Goal: Task Accomplishment & Management: Complete application form

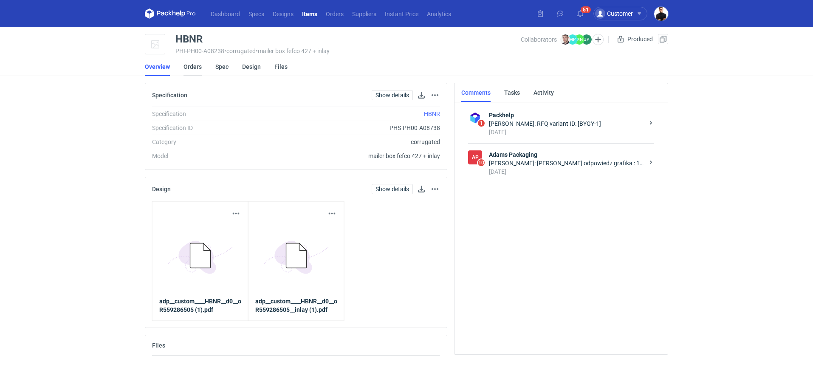
click at [195, 67] on link "Orders" at bounding box center [193, 66] width 18 height 19
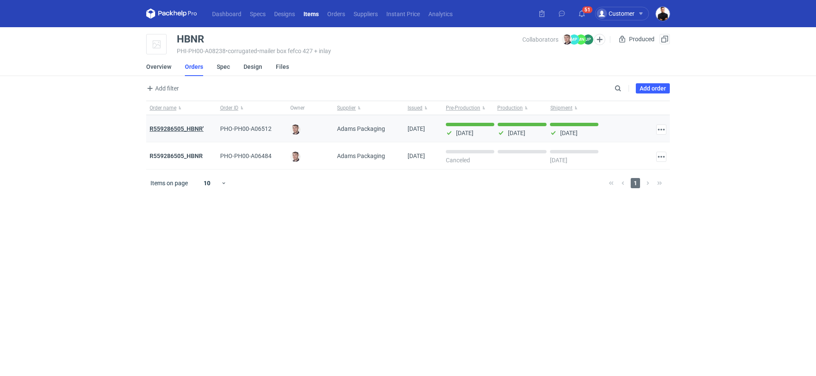
click at [194, 127] on strong "R559286505_HBNR'" at bounding box center [177, 128] width 54 height 7
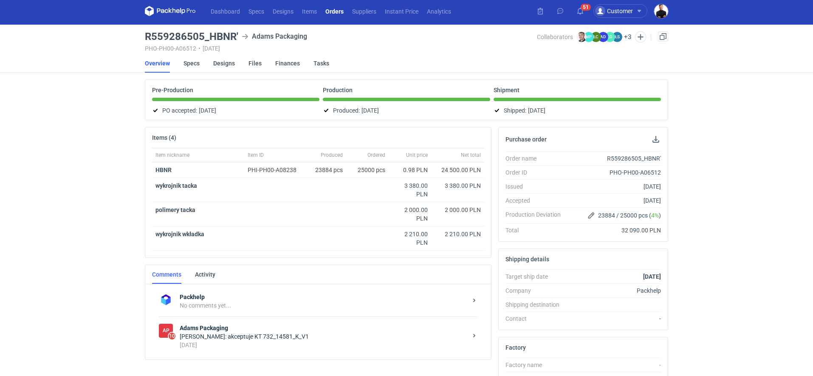
click at [316, 337] on div "Maciej Sikora: akceptuje KT 732_14581_K_V1" at bounding box center [324, 336] width 288 height 8
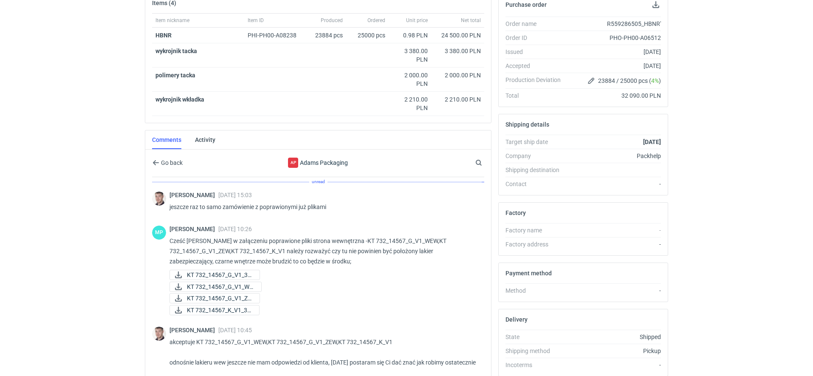
click at [263, 202] on p "jeszcze raz to samo zamówienie z poprawionymi już plikami" at bounding box center [323, 207] width 308 height 10
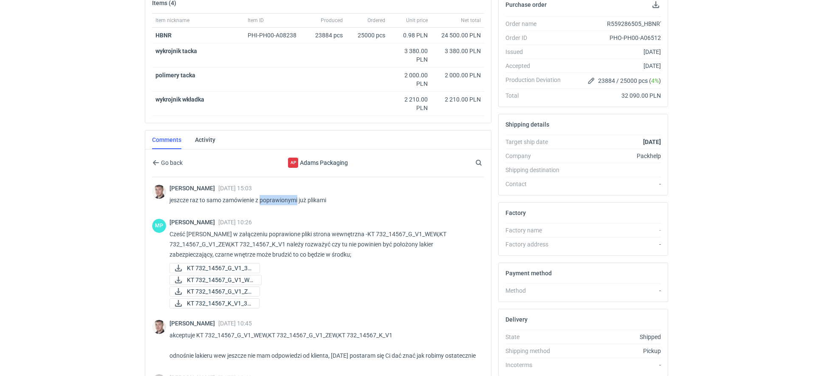
click at [263, 201] on p "jeszcze raz to samo zamówienie z poprawionymi już plikami" at bounding box center [323, 200] width 308 height 10
click at [240, 229] on p "Cześć Maciej w załączeniu poprawione pliki strona wewnętrzna -KT 732_14567_G_V1…" at bounding box center [323, 244] width 308 height 31
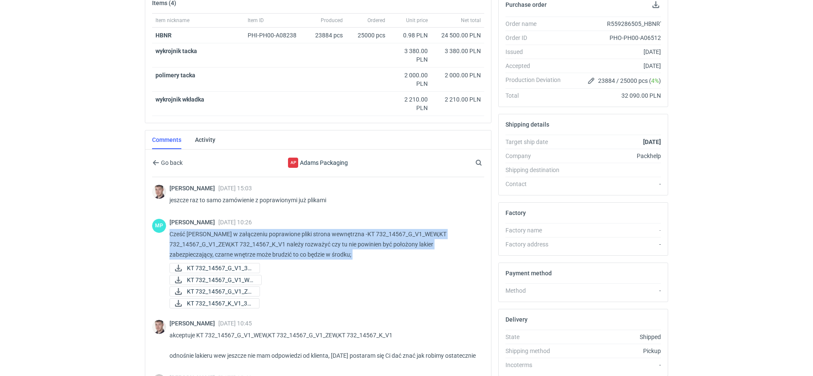
click at [240, 229] on p "Cześć Maciej w załączeniu poprawione pliki strona wewnętrzna -KT 732_14567_G_V1…" at bounding box center [323, 244] width 308 height 31
click at [244, 275] on span "KT 732_14567_G_V1_WE..." at bounding box center [221, 279] width 68 height 9
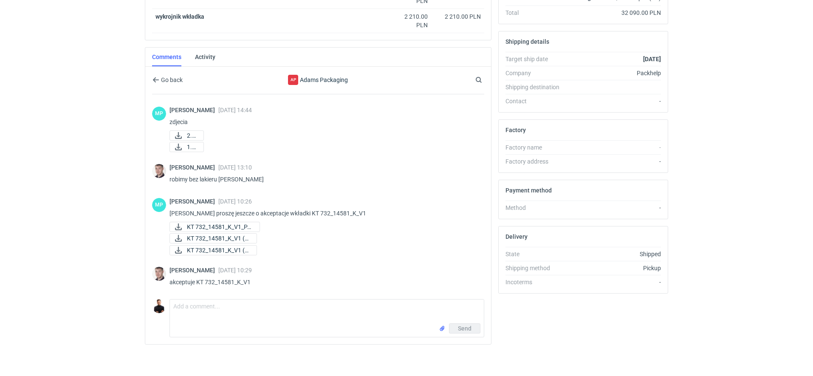
scroll to position [329, 0]
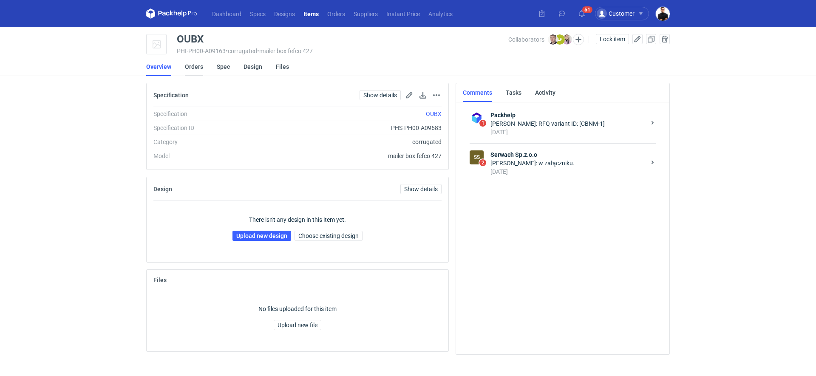
click at [199, 64] on link "Orders" at bounding box center [194, 66] width 18 height 19
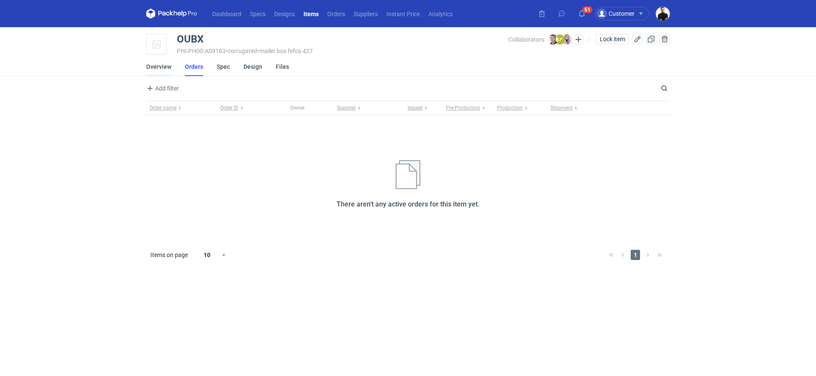
click at [157, 63] on link "Overview" at bounding box center [158, 66] width 25 height 19
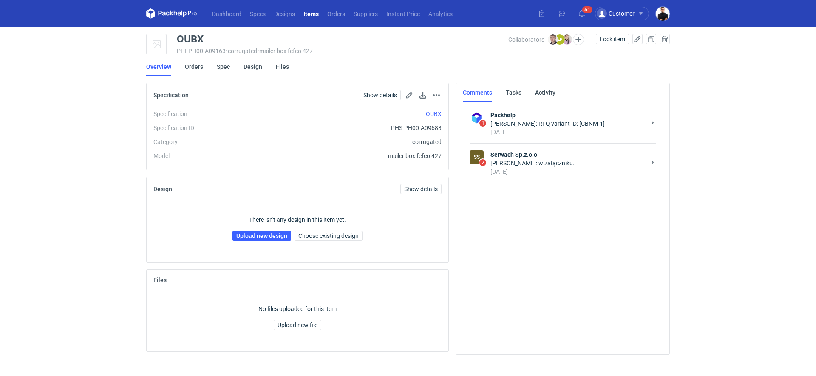
click at [529, 163] on div "Łukasz Postawa: w załączniku." at bounding box center [567, 163] width 155 height 8
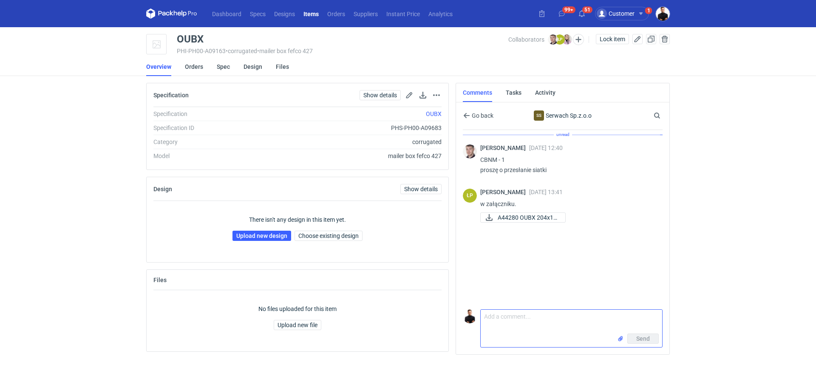
click at [541, 316] on textarea "Comment message" at bounding box center [570, 322] width 181 height 24
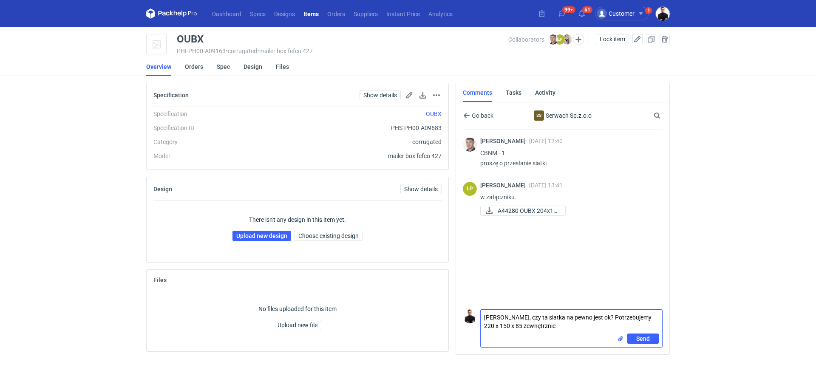
click at [511, 325] on textarea "Panie Łukaszu, czy ta siatka na pewno jest ok? Potrzebujemy 220 x 150 x 85 zewn…" at bounding box center [570, 322] width 181 height 24
type textarea "Panie Łukaszu, czy ta siatka na pewno jest ok? Potrzebujemy 220 x 150 x 85 mm z…"
click at [639, 339] on span "Send" at bounding box center [643, 339] width 14 height 6
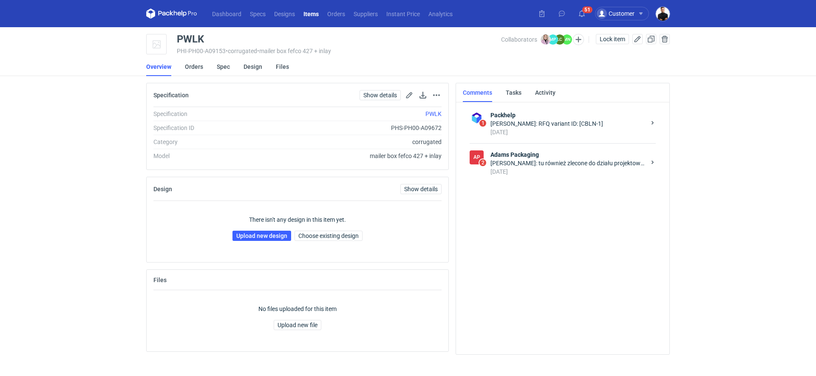
click at [526, 156] on strong "Adams Packaging" at bounding box center [567, 154] width 155 height 8
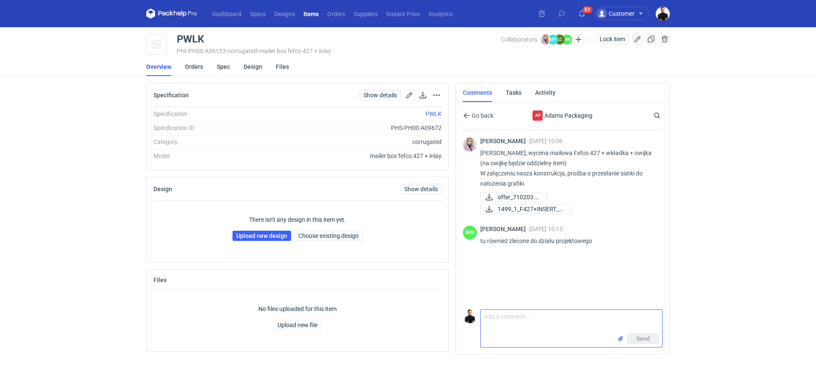
click at [518, 318] on textarea "Comment message" at bounding box center [570, 322] width 181 height 24
type textarea "Pani Małgosiu, czy tu mamy siatkę?"
click at [636, 339] on span "Send" at bounding box center [643, 339] width 14 height 6
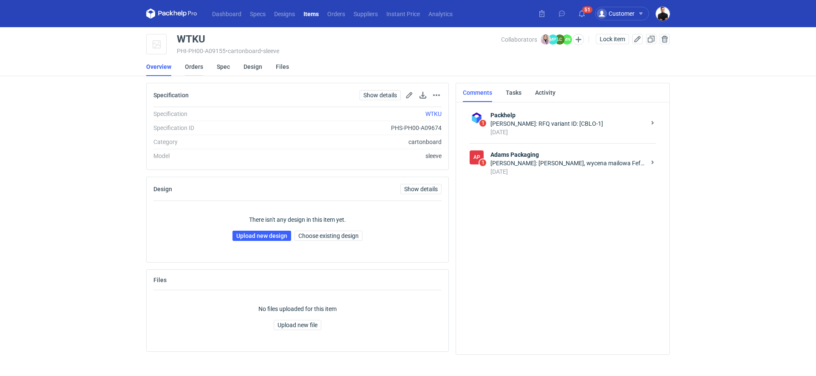
click at [192, 71] on link "Orders" at bounding box center [194, 66] width 18 height 19
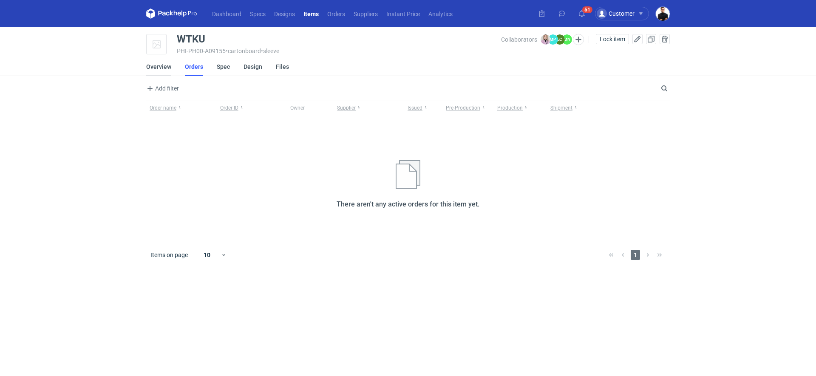
click at [167, 73] on link "Overview" at bounding box center [158, 66] width 25 height 19
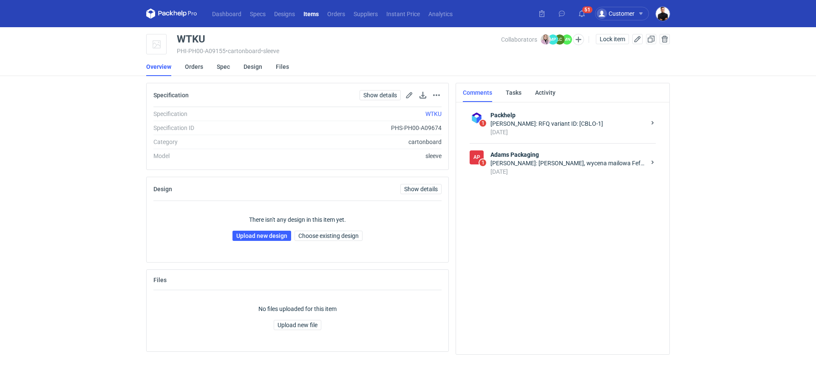
click at [552, 167] on div "Klaudia Wiśniewska: Pani Małgosiu, wycena mailowa Fefco 427 + wkładka + owijka …" at bounding box center [567, 163] width 155 height 8
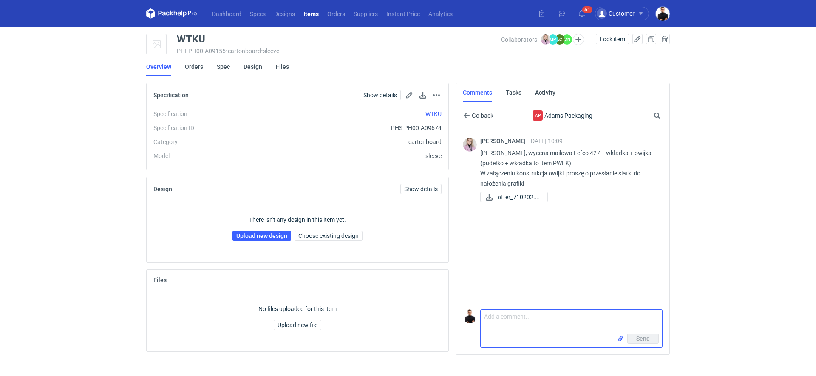
click at [534, 318] on textarea "Comment message" at bounding box center [570, 322] width 181 height 24
type textarea "i tutaj też proszę o siatkę do kompletu"
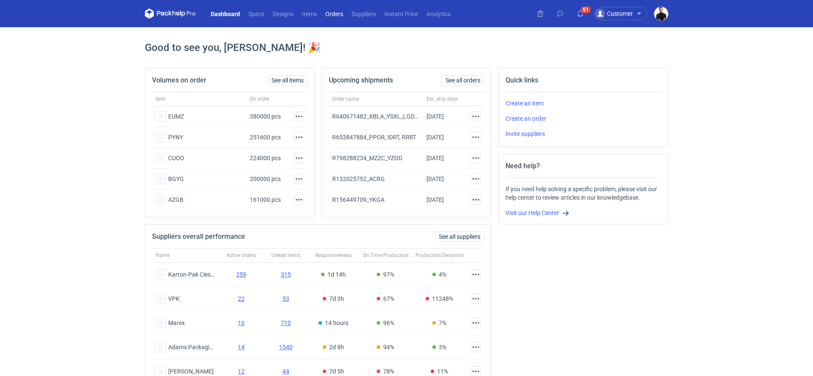
click at [330, 14] on link "Orders" at bounding box center [334, 13] width 26 height 10
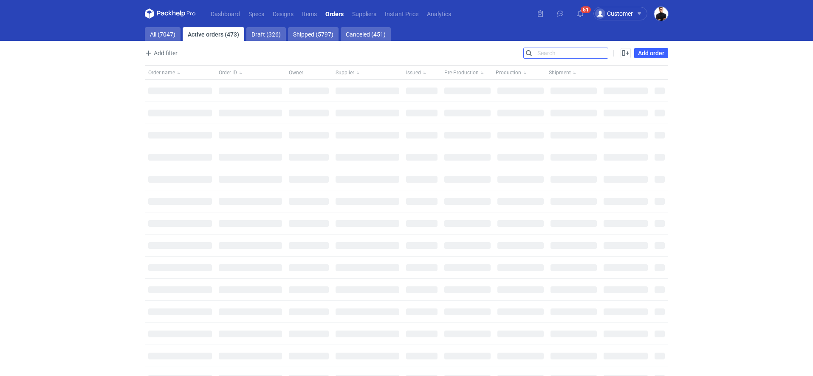
click at [604, 51] on input "Search" at bounding box center [566, 53] width 84 height 10
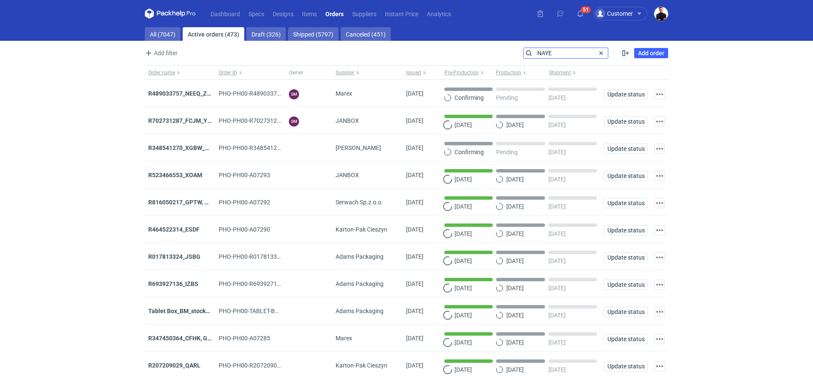
type input "NAYE"
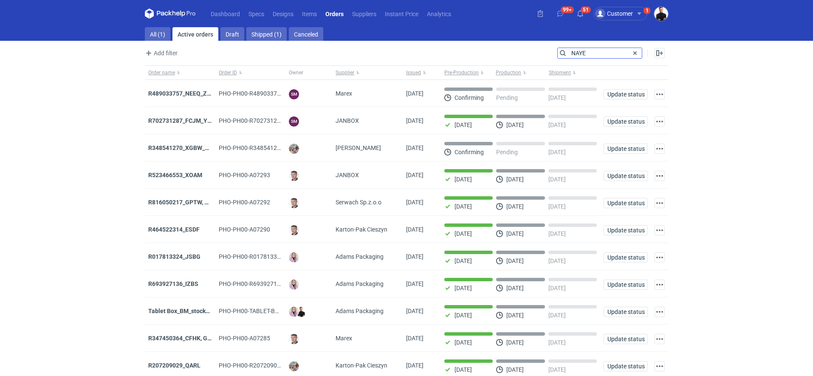
click at [610, 56] on input "NAYE" at bounding box center [600, 53] width 84 height 10
click at [564, 59] on div "Add filter Owner first name Owner last name Issued Supplier Search NAYE Enable …" at bounding box center [406, 57] width 523 height 18
click at [564, 51] on input "NAYE" at bounding box center [600, 53] width 84 height 10
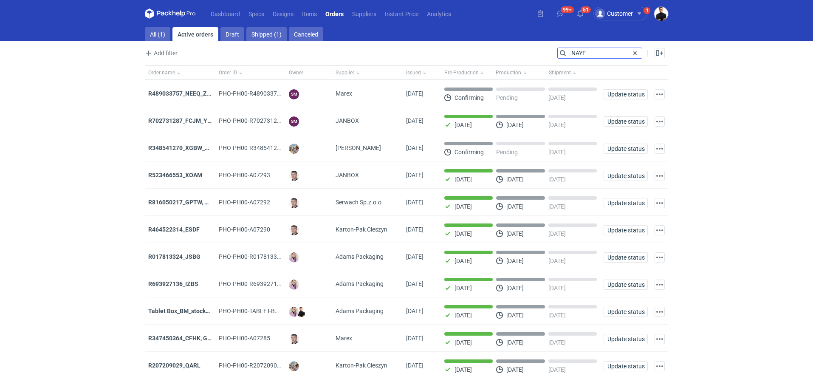
click at [588, 51] on input "NAYE" at bounding box center [600, 53] width 84 height 10
click at [155, 31] on link "All (1)" at bounding box center [157, 34] width 25 height 14
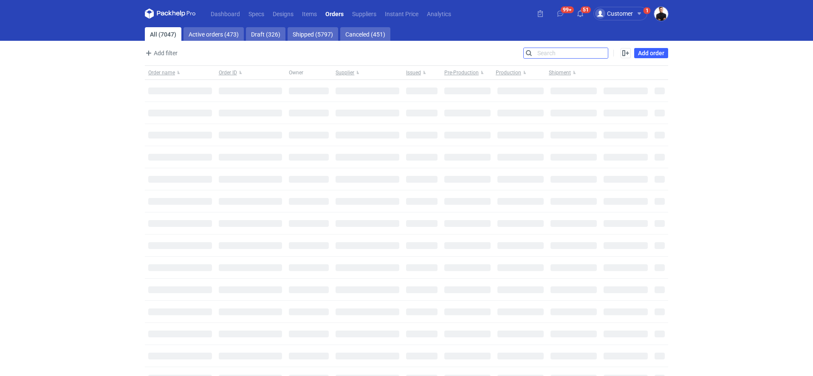
click at [572, 50] on input "Search" at bounding box center [566, 53] width 84 height 10
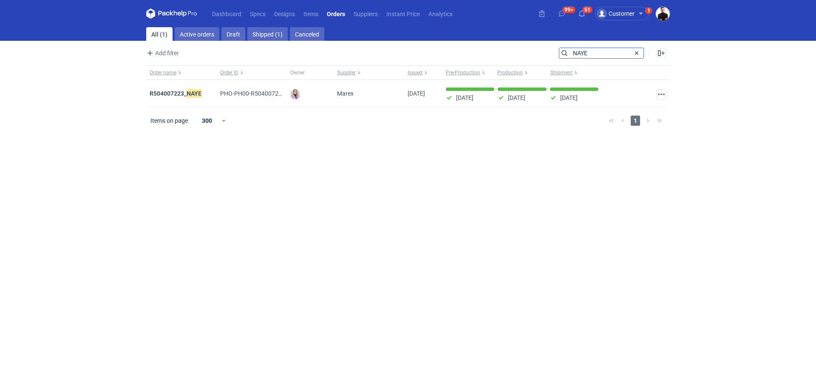
type input "NAYE"
click at [178, 93] on strong "R504007223_ NAYE" at bounding box center [176, 93] width 52 height 9
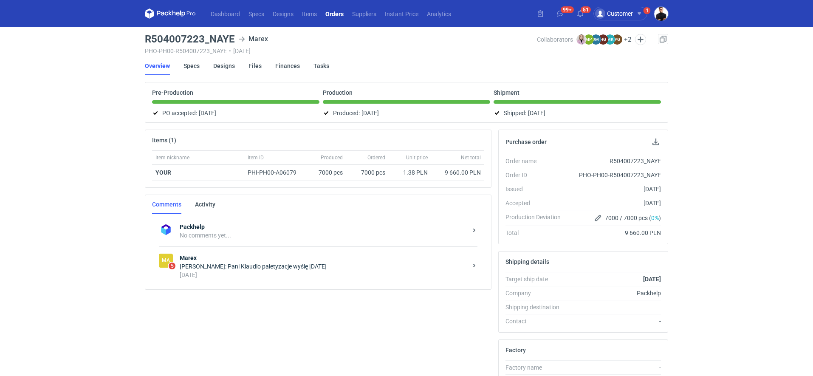
click at [257, 268] on div "[PERSON_NAME]: Pani Klaudio paletyzacje wyślę [DATE]" at bounding box center [324, 266] width 288 height 8
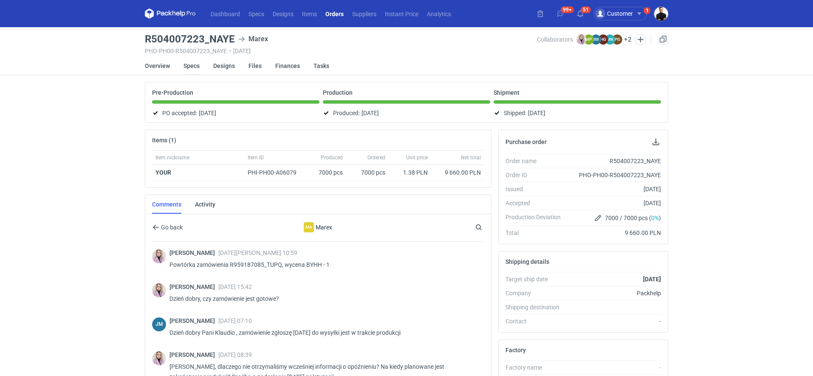
click at [193, 64] on link "Specs" at bounding box center [192, 65] width 16 height 19
click at [665, 42] on link at bounding box center [663, 39] width 10 height 10
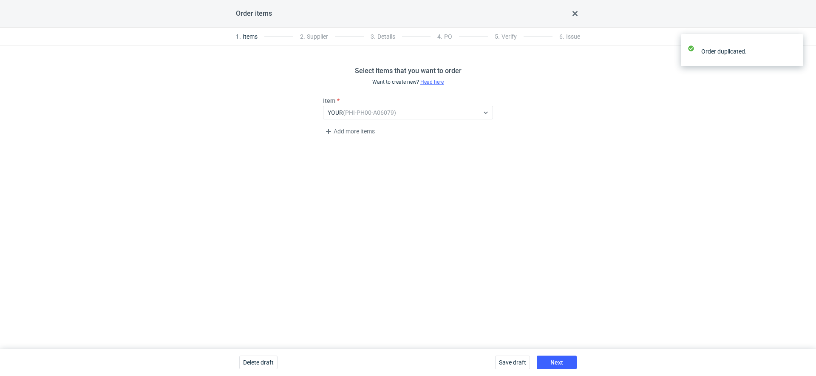
click at [553, 354] on div "Save draft Next" at bounding box center [535, 362] width 88 height 27
click at [551, 361] on span "Next" at bounding box center [556, 362] width 13 height 6
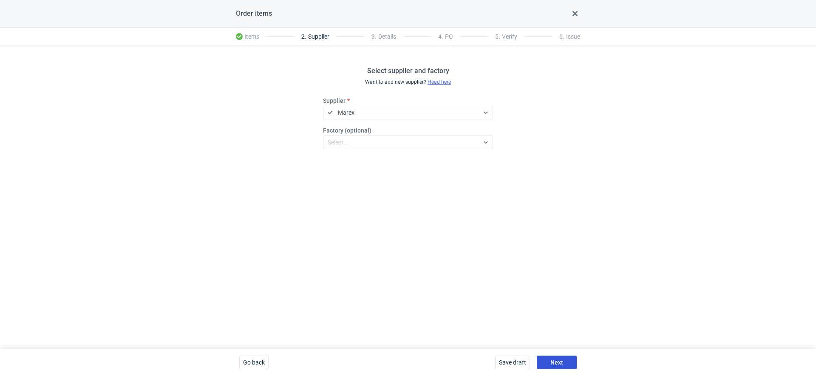
click at [551, 361] on span "Next" at bounding box center [556, 362] width 13 height 6
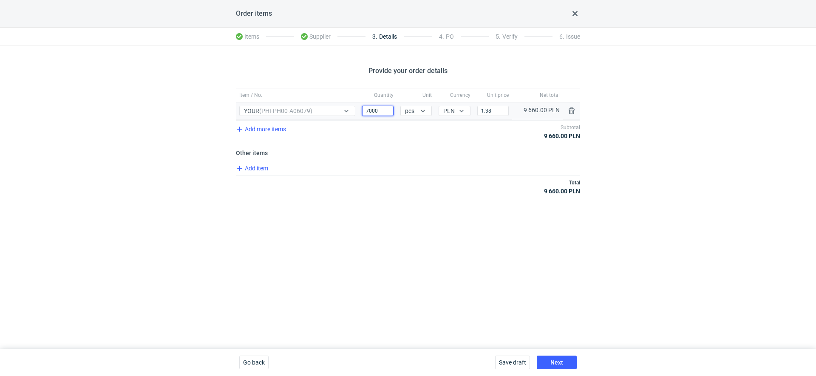
click at [378, 107] on input "7000" at bounding box center [377, 111] width 31 height 10
type input "10000"
click at [369, 147] on div "Item / No. Quantity Unit Currency Unit price Net total Item / No. YOUR (PHI-PH0…" at bounding box center [408, 146] width 344 height 117
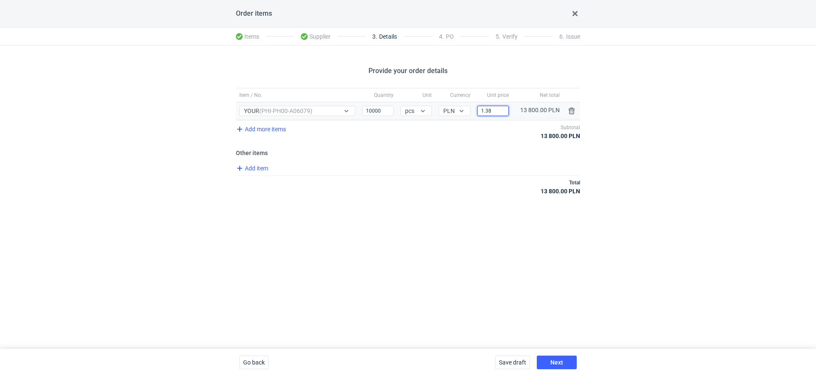
click at [490, 108] on input "1.38" at bounding box center [492, 111] width 31 height 10
type input "1.35"
click at [483, 172] on div "Add item" at bounding box center [407, 169] width 346 height 12
click at [550, 363] on button "Next" at bounding box center [556, 363] width 40 height 14
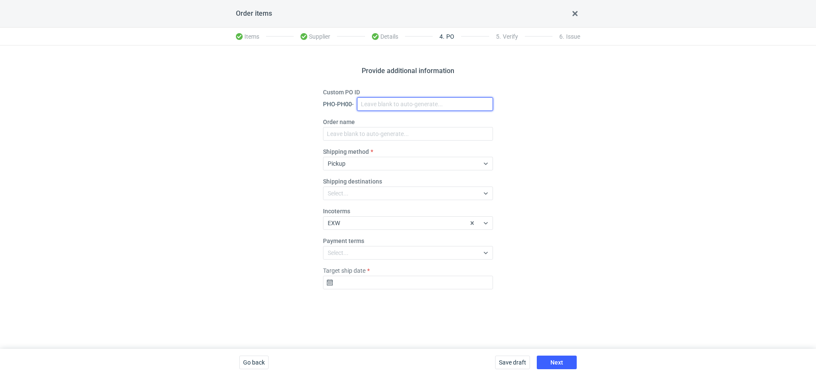
click at [373, 100] on input "Custom PO ID" at bounding box center [425, 104] width 136 height 14
click at [357, 101] on input "BDOY" at bounding box center [425, 104] width 136 height 14
paste input "R341402679"
type input "R341402679_BDOY"
click at [421, 103] on input "R341402679_BDOY" at bounding box center [425, 104] width 136 height 14
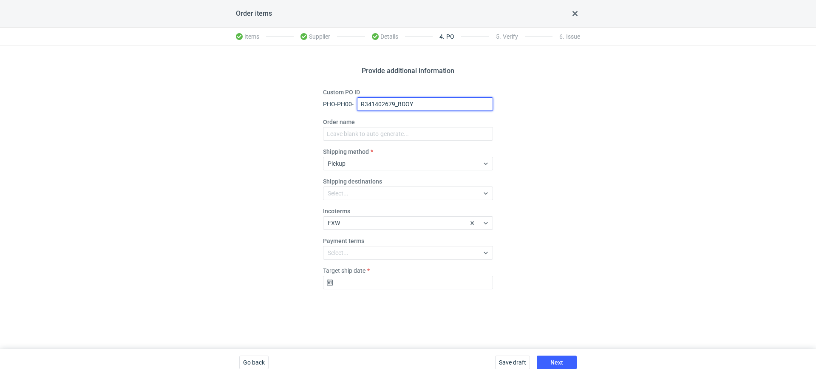
click at [402, 106] on input "R341402679_BDOY" at bounding box center [425, 104] width 136 height 14
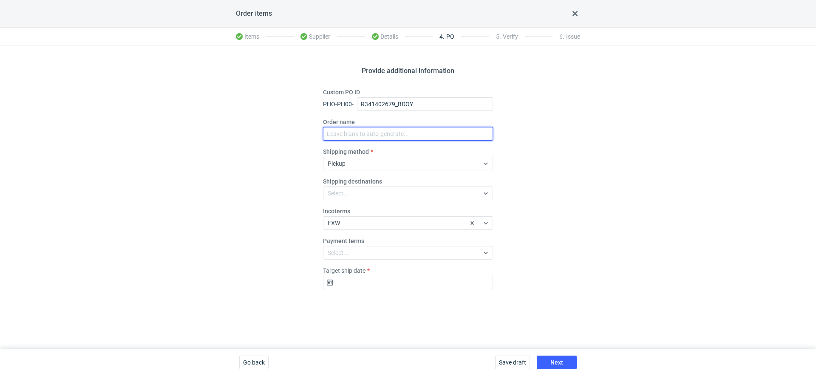
click at [376, 132] on input "Order name" at bounding box center [408, 134] width 170 height 14
paste input "R341402679_BDOY"
type input "R341402679_BDOY"
click at [627, 167] on div "Provide additional information Custom PO ID PHO-PH00- R341402679_BDOY Order nam…" at bounding box center [408, 196] width 816 height 303
click at [377, 189] on div "Select..." at bounding box center [400, 193] width 155 height 12
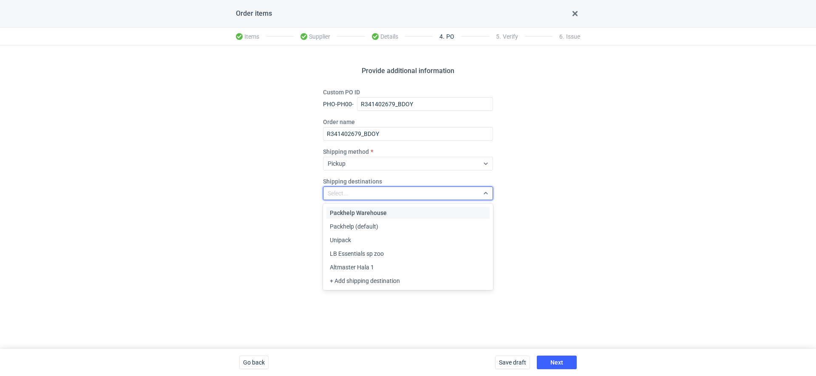
click at [263, 215] on div "Provide additional information Custom PO ID PHO-PH00- R341402679_BDOY Order nam…" at bounding box center [408, 196] width 816 height 303
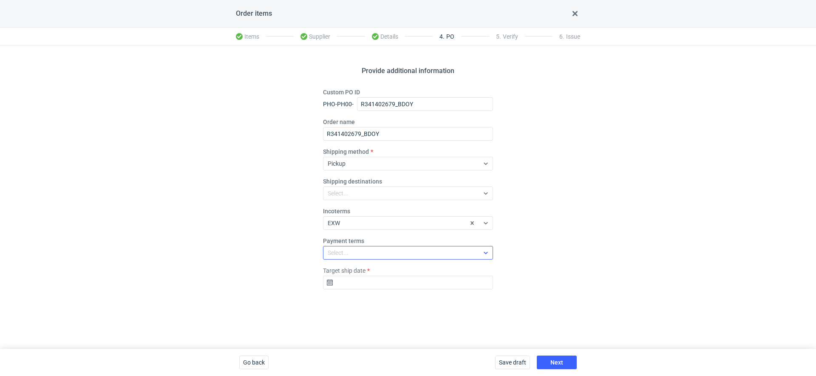
click at [348, 257] on div "Select..." at bounding box center [338, 252] width 21 height 8
click at [288, 250] on div "Provide additional information Custom PO ID PHO-PH00- R341402679_BDOY Order nam…" at bounding box center [408, 196] width 816 height 303
click at [353, 279] on input "Target ship date" at bounding box center [408, 283] width 170 height 14
click at [453, 168] on div "[DATE] Su Mo Tu We Th Fr Sa 31 1 2 3 4 5 6 7 8 9 10 11 12 13 14 15 16 17 18 19 …" at bounding box center [407, 211] width 109 height 117
click at [453, 167] on div "[DATE] Su Mo Tu We Th Fr Sa 31 1 2 3 4 5 6 7 8 9 10 11 12 13 14 15 16 17 18 19 …" at bounding box center [407, 211] width 109 height 117
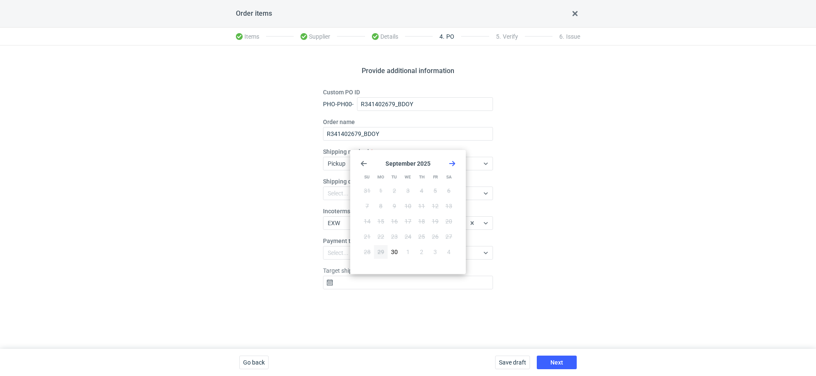
click at [452, 163] on icon "Go forward 1 month" at bounding box center [452, 163] width 7 height 7
click at [381, 237] on span "20" at bounding box center [380, 236] width 7 height 8
type input "[DATE]"
click at [543, 361] on button "Next" at bounding box center [556, 363] width 40 height 14
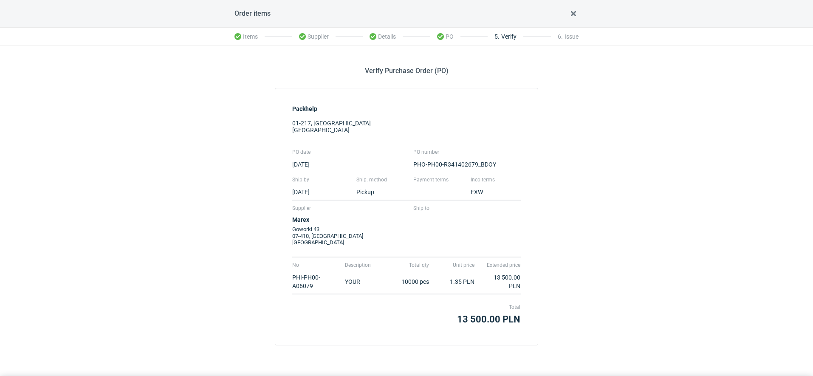
scroll to position [27, 0]
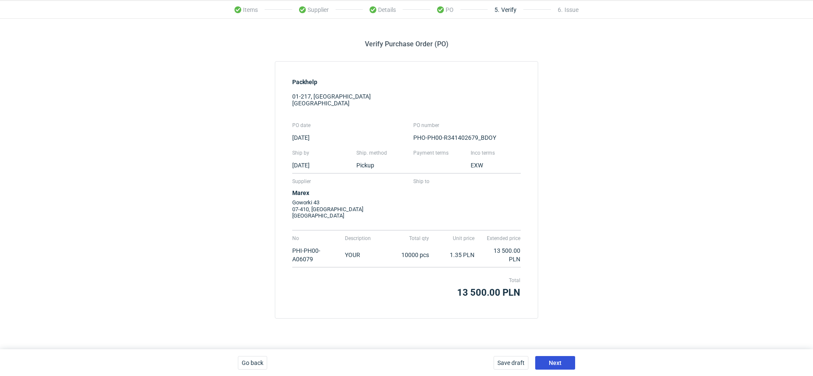
click at [560, 360] on span "Next" at bounding box center [555, 363] width 13 height 6
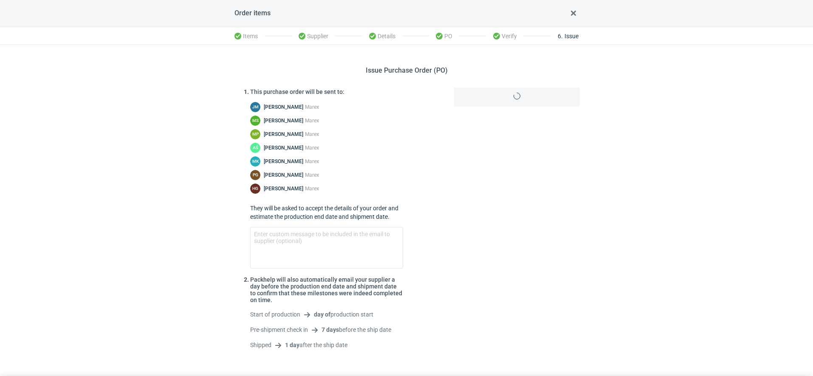
scroll to position [27, 0]
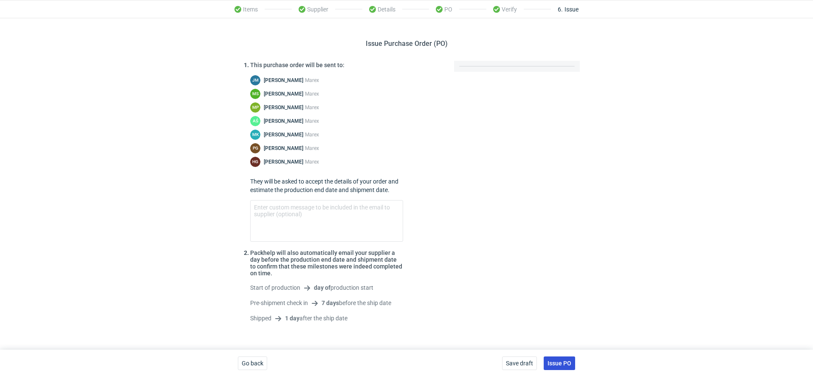
click at [570, 367] on button "Issue PO" at bounding box center [559, 363] width 31 height 14
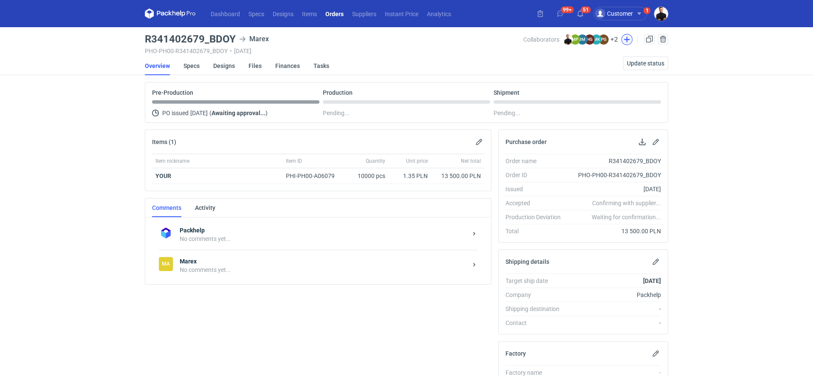
click at [624, 39] on button "button" at bounding box center [626, 39] width 11 height 11
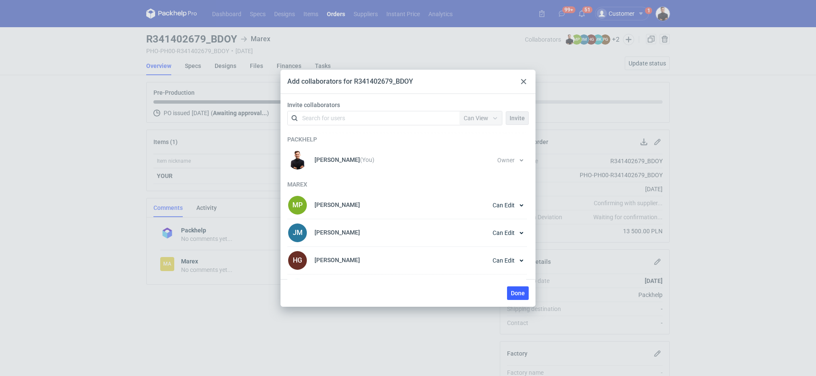
click at [391, 114] on div "Search for users" at bounding box center [372, 118] width 148 height 12
type input "kla"
click at [340, 138] on div "[PERSON_NAME] • Packhelp" at bounding box center [344, 139] width 73 height 8
click at [463, 120] on div "Can View" at bounding box center [473, 118] width 29 height 8
click at [480, 162] on span "Owner" at bounding box center [475, 165] width 17 height 8
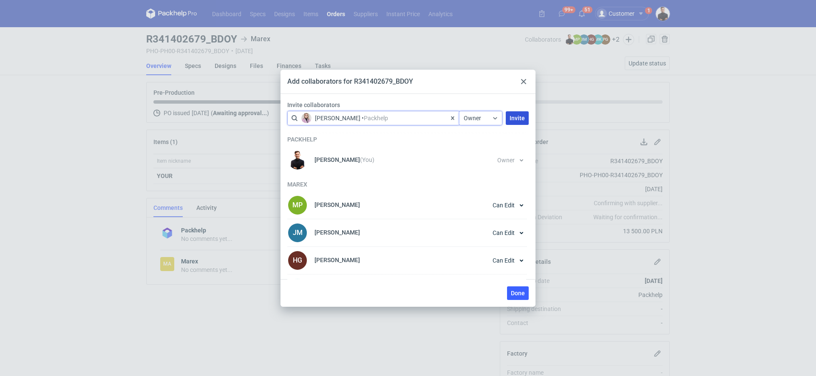
click at [513, 115] on span "Invite" at bounding box center [516, 118] width 15 height 6
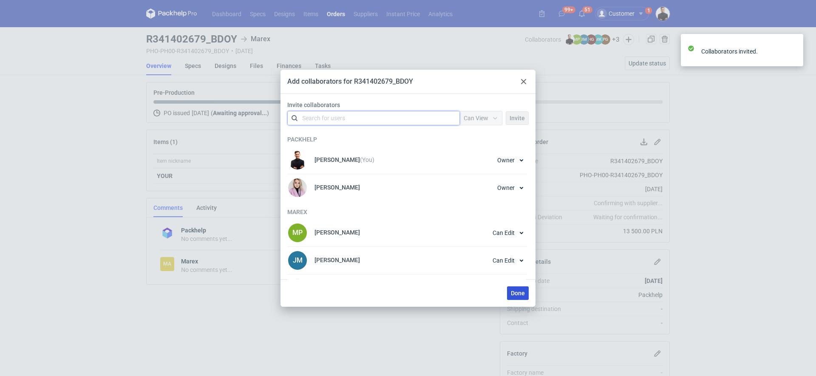
click at [522, 293] on span "Done" at bounding box center [518, 293] width 14 height 6
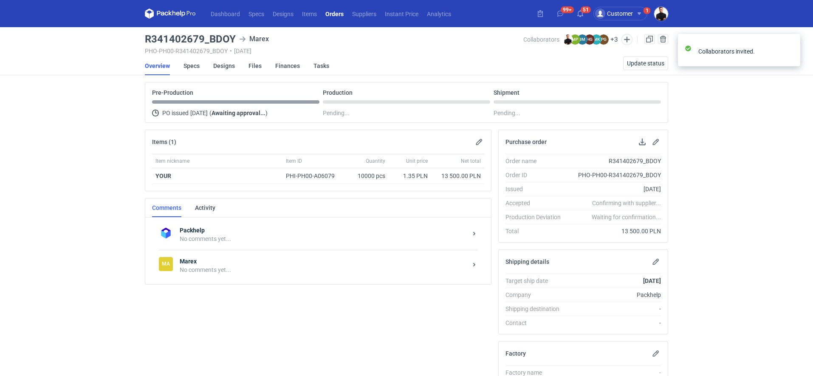
click at [229, 268] on div "No comments yet..." at bounding box center [324, 269] width 288 height 8
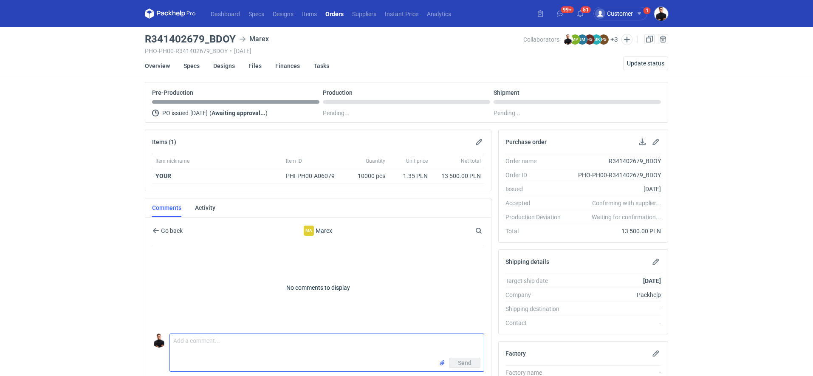
click at [222, 338] on textarea "Comment message" at bounding box center [327, 346] width 314 height 24
click at [283, 338] on textarea "Dzień dobry, wycena CAAP-2, powtórka zelcenia" at bounding box center [327, 346] width 314 height 24
click at [302, 343] on textarea "Dzień dobry, wycena CAAP-2, powtórka zlecenia" at bounding box center [327, 346] width 314 height 24
paste textarea "NAYE"
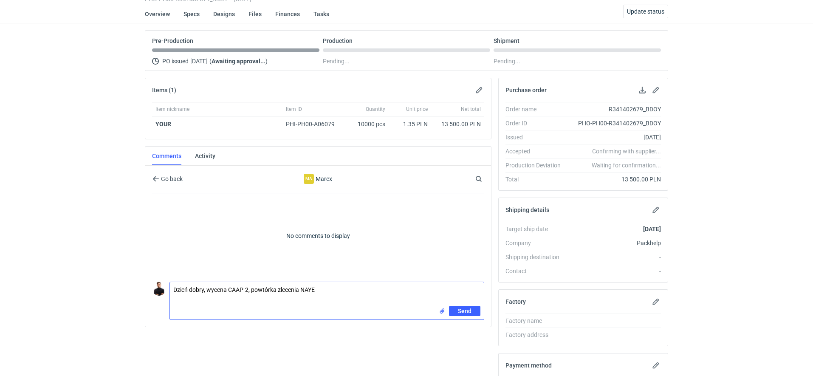
scroll to position [57, 0]
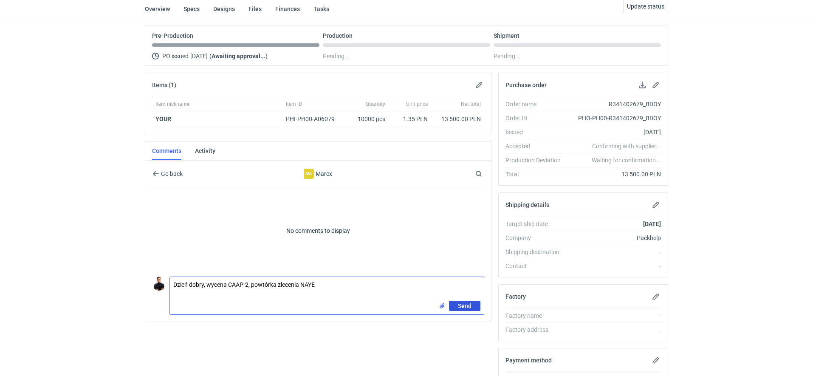
type textarea "Dzień dobry, wycena CAAP-2, powtórka zlecenia NAYE"
click at [458, 304] on button "Send" at bounding box center [464, 306] width 31 height 10
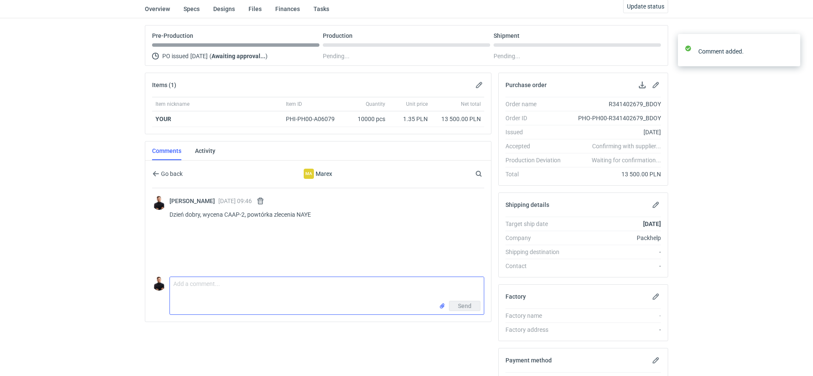
click at [268, 277] on textarea "Comment message" at bounding box center [327, 289] width 314 height 24
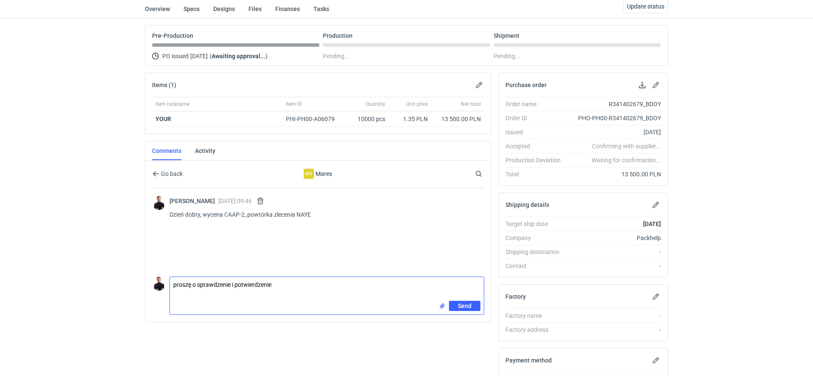
type textarea "proszę o sprawdzenie i potwierdzenie"
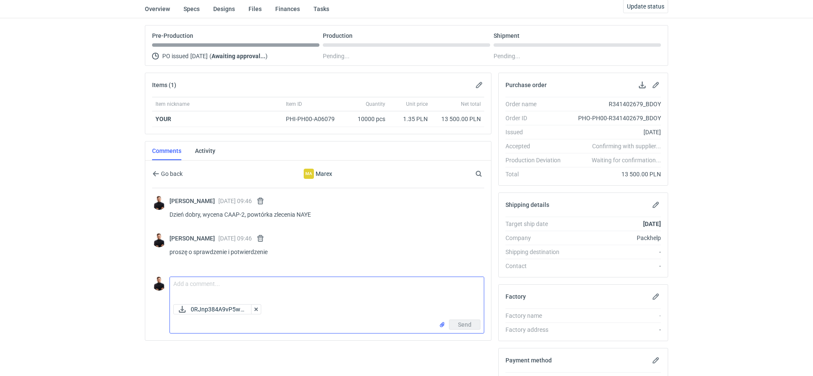
click at [245, 279] on textarea "Comment message" at bounding box center [327, 289] width 314 height 24
type textarea "oferta"
click at [462, 322] on span "Send" at bounding box center [465, 325] width 14 height 6
